Goal: Task Accomplishment & Management: Complete application form

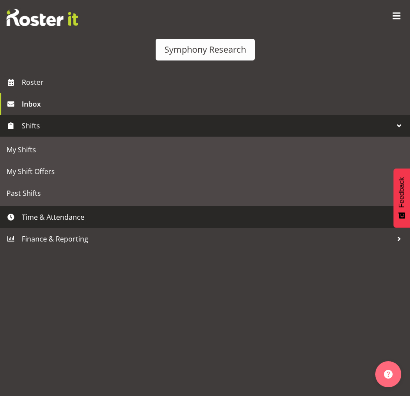
click at [51, 219] on span "Time & Attendance" at bounding box center [207, 217] width 371 height 13
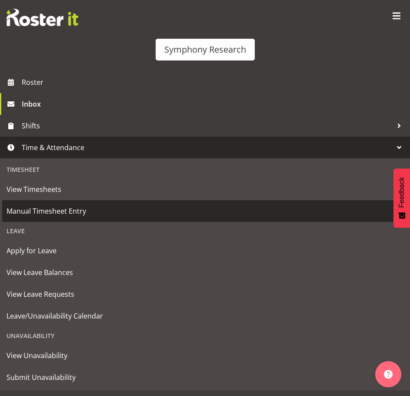
click at [64, 209] on span "Manual Timesheet Entry" at bounding box center [205, 210] width 397 height 13
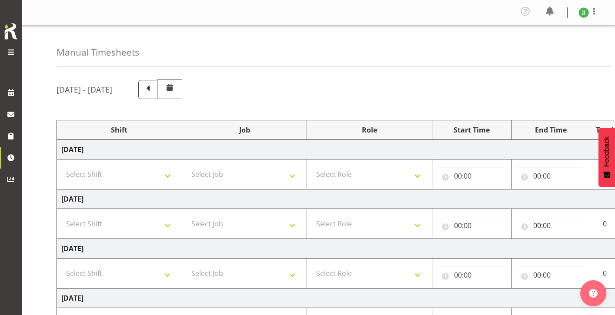
click at [141, 184] on td "Select Shift !!Weekend Residential (Roster IT Shift Label) *Business 9/10am ~ 4…" at bounding box center [119, 175] width 125 height 30
click at [155, 175] on select "Select Shift !!Weekend Residential (Roster IT Shift Label) *Business 9/10am ~ 4…" at bounding box center [119, 174] width 116 height 17
select select "81298"
click at [61, 166] on select "Select Shift !!Weekend Residential (Roster IT Shift Label) *Business 9/10am ~ 4…" at bounding box center [119, 174] width 116 height 17
click at [232, 183] on select "Select Job 550060 IF Admin 553492 World Poll Aus Wave 2 Main 2025 553493 World …" at bounding box center [245, 174] width 116 height 17
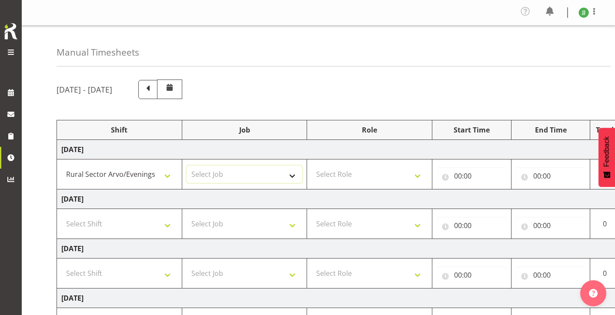
select select "10587"
click at [187, 166] on select "Select Job 550060 IF Admin 553492 World Poll Aus Wave 2 Main 2025 553493 World …" at bounding box center [245, 174] width 116 height 17
click at [410, 179] on select "Select Role Briefing Interviewing" at bounding box center [369, 174] width 116 height 17
select select "47"
click at [311, 166] on select "Select Role Briefing Interviewing" at bounding box center [369, 174] width 116 height 17
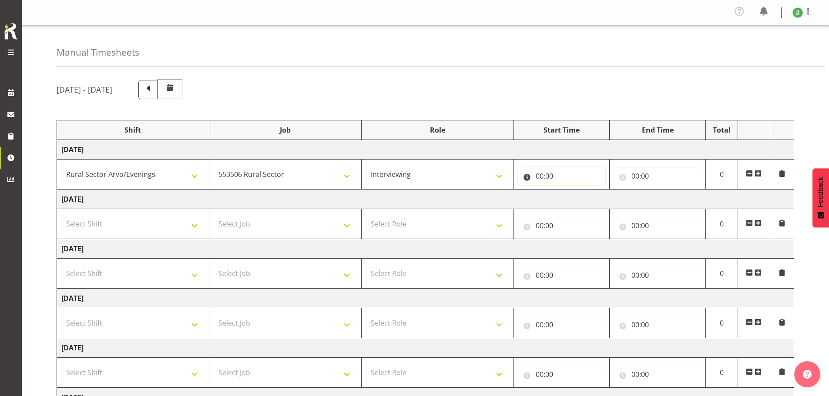
click at [410, 176] on input "00:00" at bounding box center [561, 175] width 87 height 17
click at [410, 197] on select "00 01 02 03 04 05 06 07 08 09 10 11 12 13 14 15 16 17 18 19 20 21 22 23" at bounding box center [578, 198] width 20 height 17
select select "16"
click at [410, 190] on select "00 01 02 03 04 05 06 07 08 09 10 11 12 13 14 15 16 17 18 19 20 21 22 23" at bounding box center [578, 198] width 20 height 17
type input "16:00"
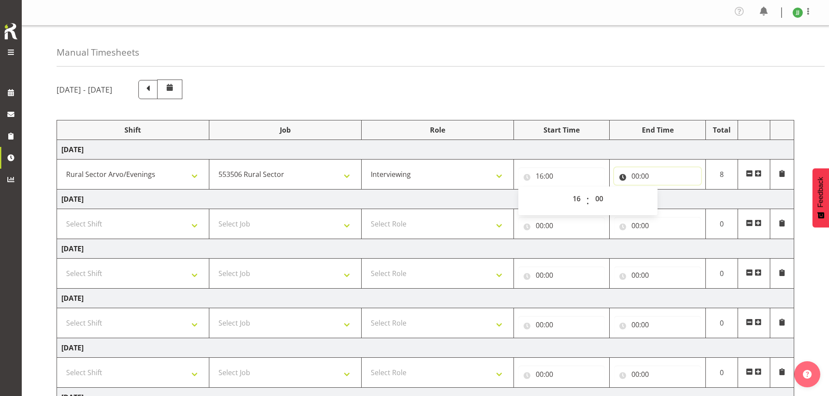
click at [410, 180] on input "00:00" at bounding box center [657, 175] width 87 height 17
click at [410, 194] on select "00 01 02 03 04 05 06 07 08 09 10 11 12 13 14 15 16 17 18 19 20 21 22 23" at bounding box center [673, 198] width 20 height 17
select select "20"
click at [410, 190] on select "00 01 02 03 04 05 06 07 08 09 10 11 12 13 14 15 16 17 18 19 20 21 22 23" at bounding box center [673, 198] width 20 height 17
type input "20:00"
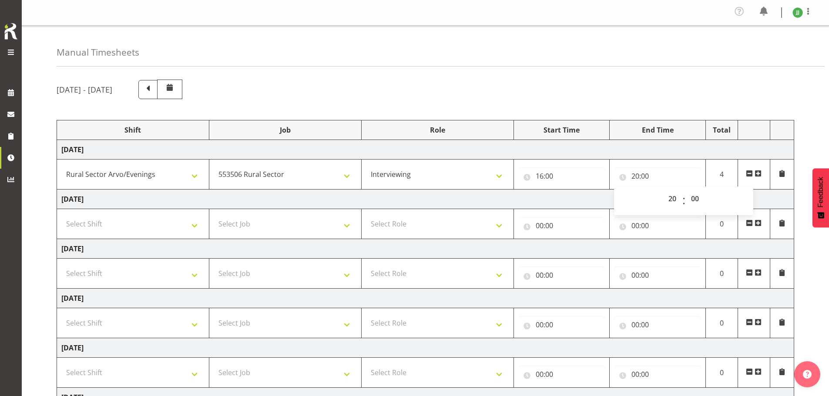
click at [410, 144] on td "[DATE]" at bounding box center [425, 150] width 737 height 20
click at [410, 73] on div "[DATE] - [DATE] Shift Job Role Start Time End Time Total [DATE] !!Weekend Resid…" at bounding box center [443, 304] width 772 height 463
click at [410, 175] on input "20:00" at bounding box center [657, 175] width 87 height 17
click at [410, 200] on select "00 01 02 03 04 05 06 07 08 09 10 11 12 13 14 15 16 17 18 19 20 21 22 23" at bounding box center [673, 198] width 20 height 17
select select "21"
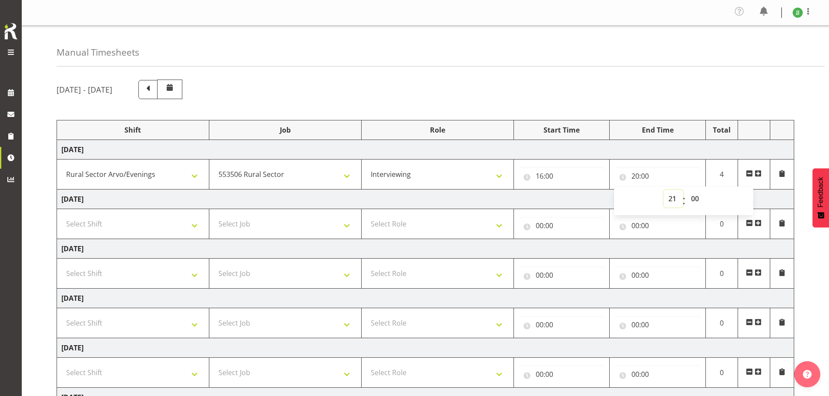
click at [410, 190] on select "00 01 02 03 04 05 06 07 08 09 10 11 12 13 14 15 16 17 18 19 20 21 22 23" at bounding box center [673, 198] width 20 height 17
type input "21:00"
click at [410, 70] on div "Manual Timesheets [DATE] - [DATE] Shift Job Role Start Time End Time Total [DAT…" at bounding box center [425, 281] width 807 height 510
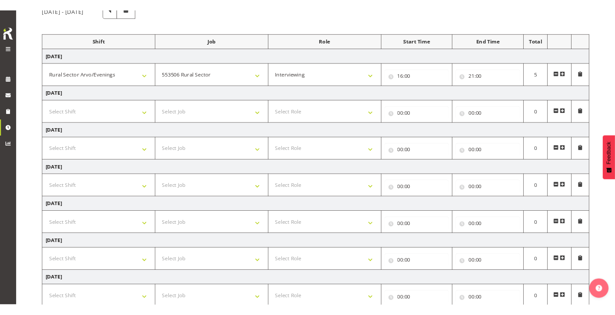
scroll to position [146, 0]
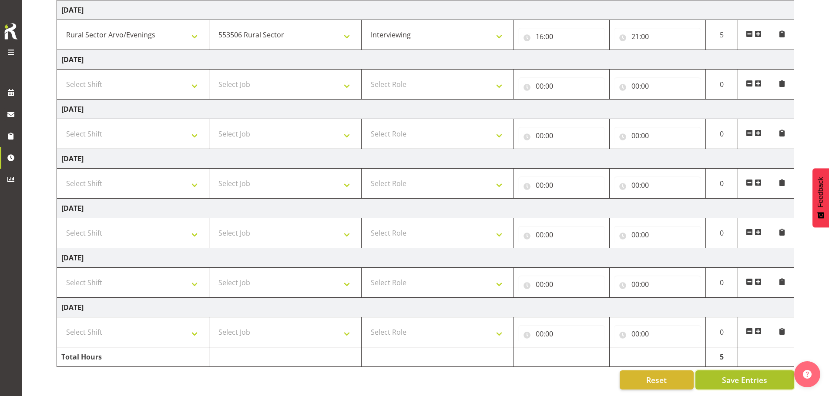
click at [410, 375] on span "Save Entries" at bounding box center [744, 380] width 45 height 11
